Goal: Transaction & Acquisition: Purchase product/service

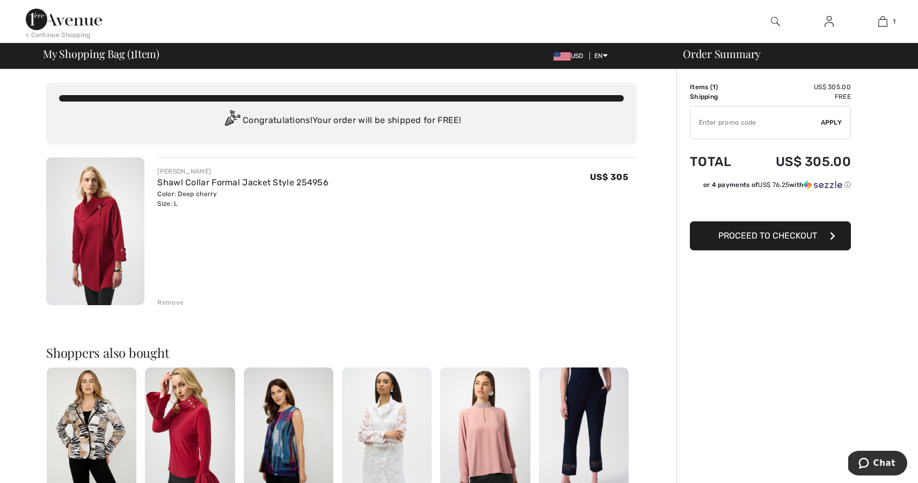
click at [754, 234] on span "Proceed to Checkout" at bounding box center [767, 235] width 99 height 10
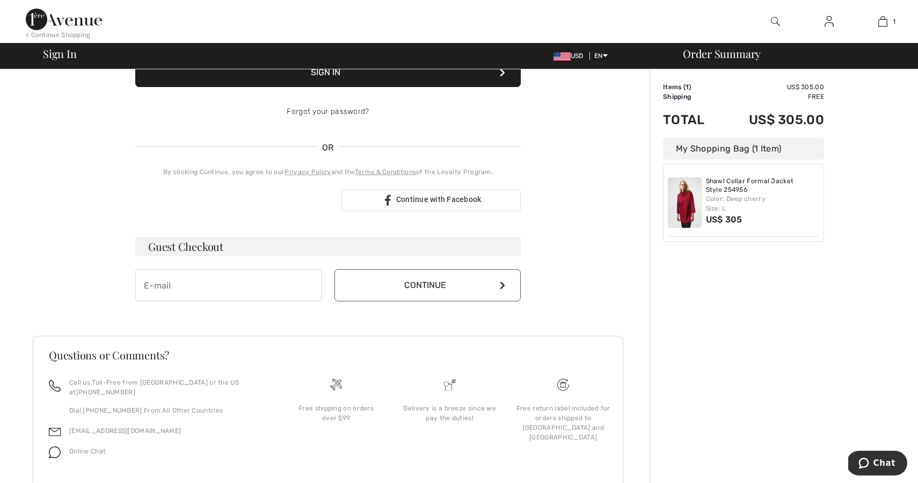
scroll to position [192, 0]
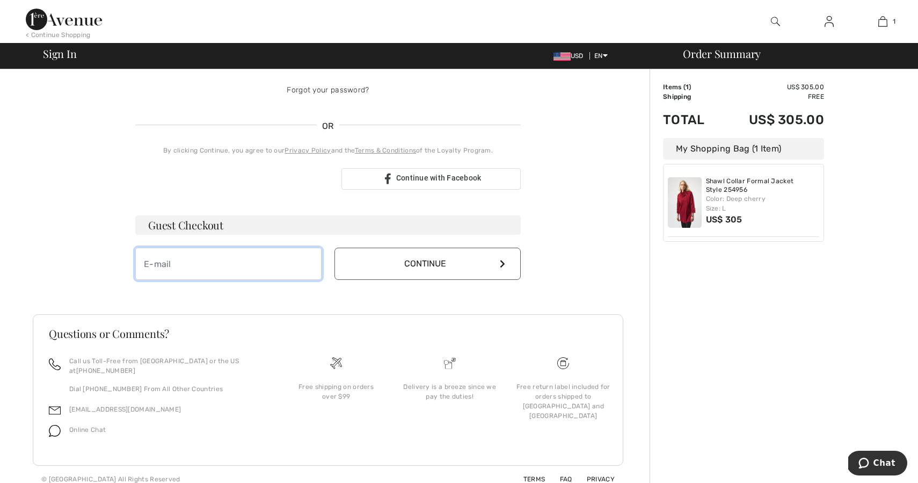
click at [241, 258] on input "email" at bounding box center [228, 263] width 186 height 32
type input "[EMAIL_ADDRESS][DOMAIN_NAME]"
click at [402, 274] on button "Continue" at bounding box center [427, 263] width 186 height 32
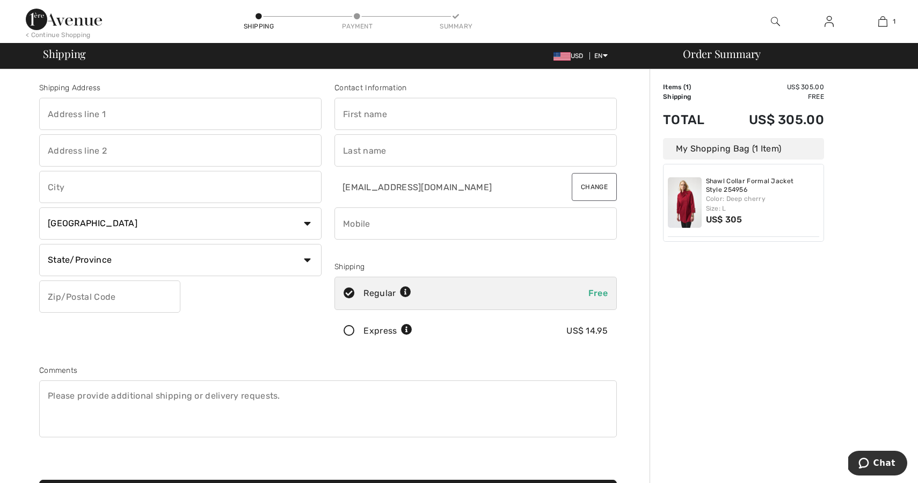
click at [173, 119] on input "text" at bounding box center [180, 114] width 282 height 32
type input "1223 Balustrade Blvd, Richmond, VA, USA"
type input "Richmond"
select select "US"
select select "VA"
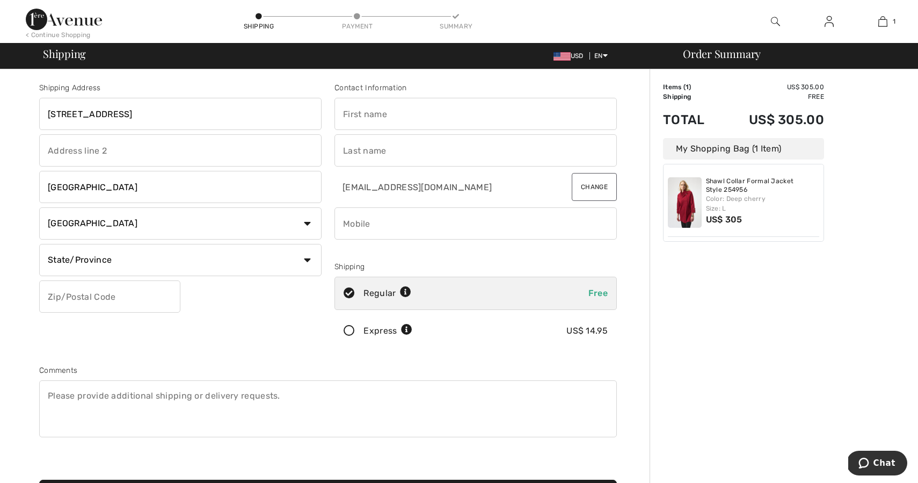
type input "23226"
type input "Laurie"
type input "Hedgepeth"
type input "8048742451"
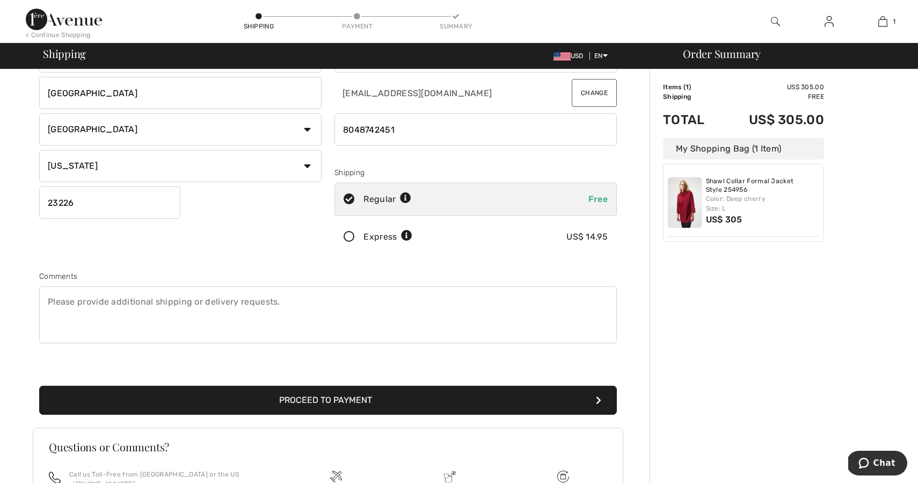
scroll to position [168, 0]
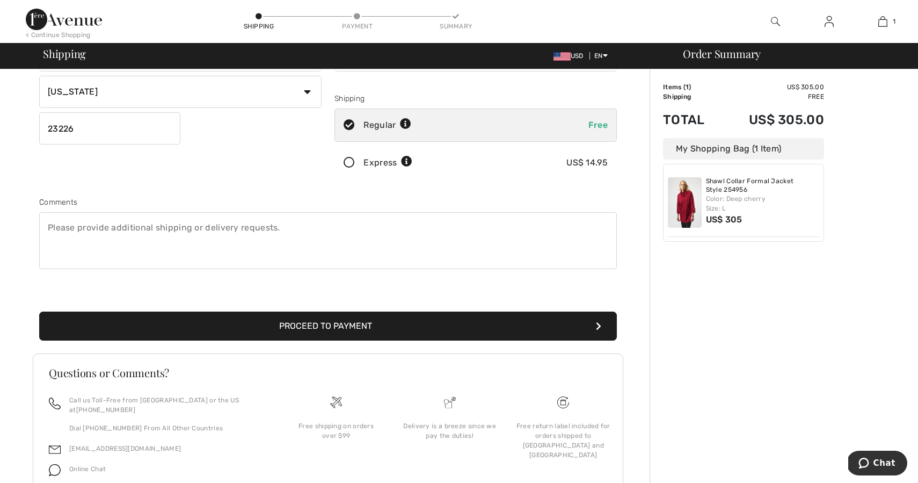
click at [315, 325] on button "Proceed to Payment" at bounding box center [328, 325] width 578 height 29
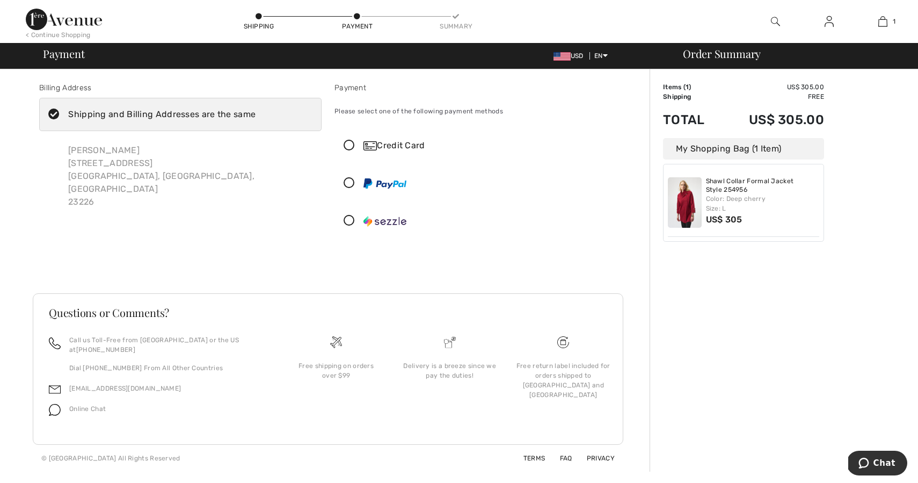
click at [352, 144] on icon at bounding box center [349, 145] width 28 height 11
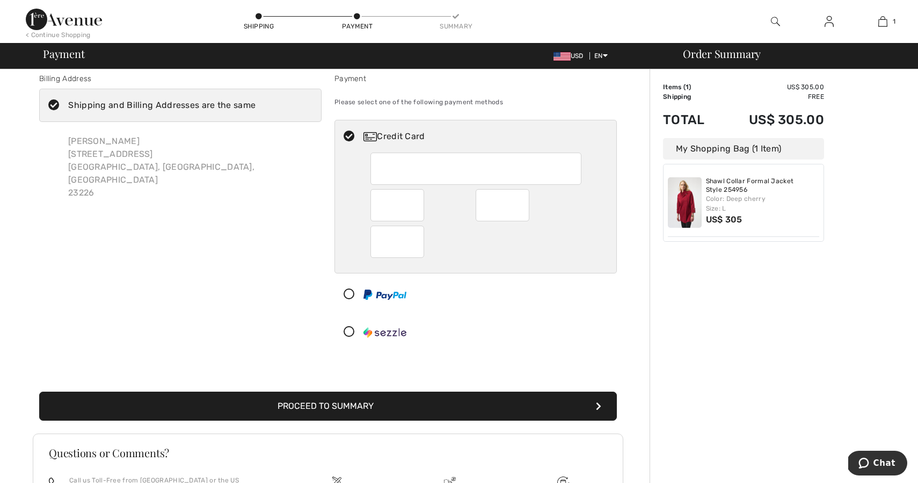
scroll to position [10, 0]
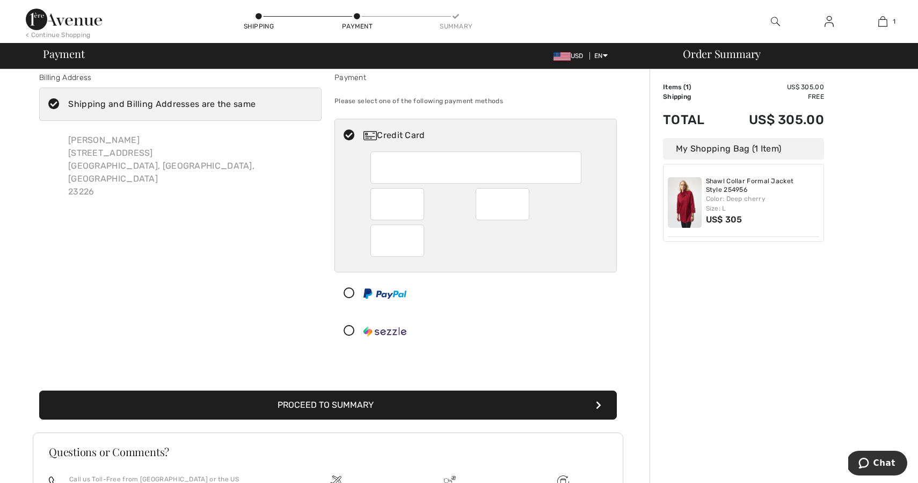
click at [376, 405] on button "Proceed to Summary" at bounding box center [328, 404] width 578 height 29
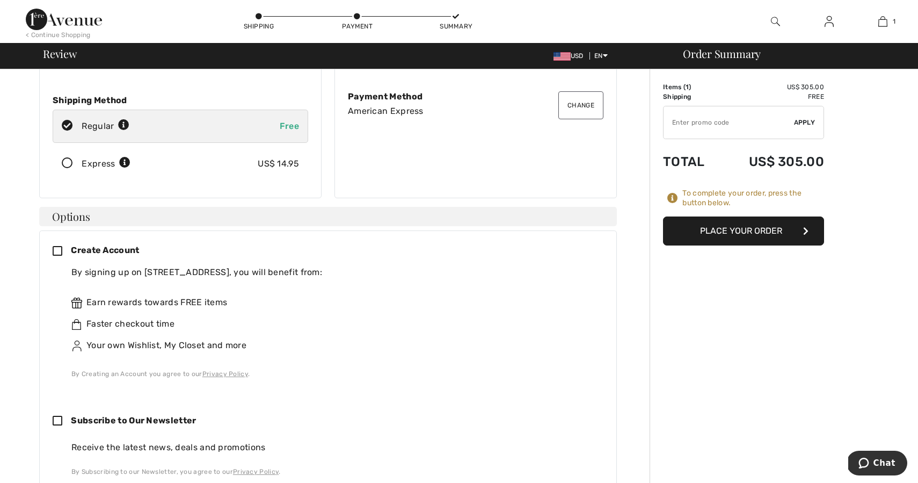
scroll to position [178, 0]
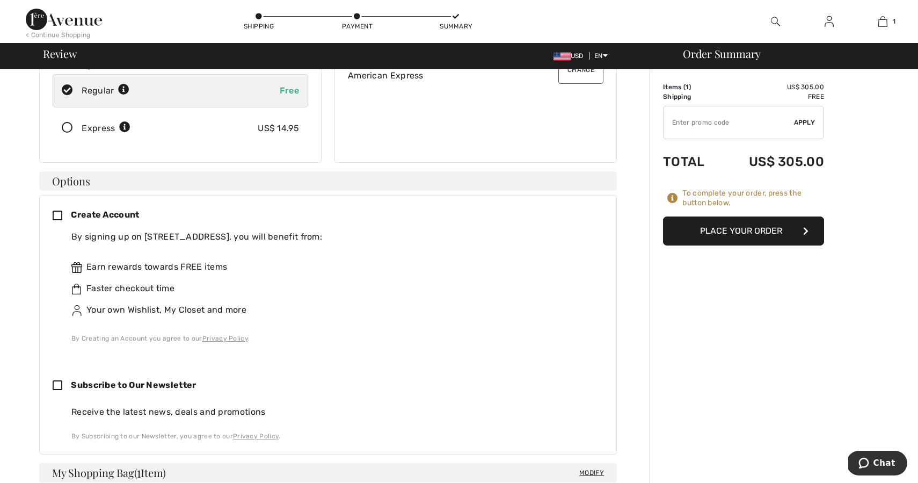
click at [709, 230] on button "Place Your Order" at bounding box center [743, 230] width 161 height 29
